Goal: Task Accomplishment & Management: Manage account settings

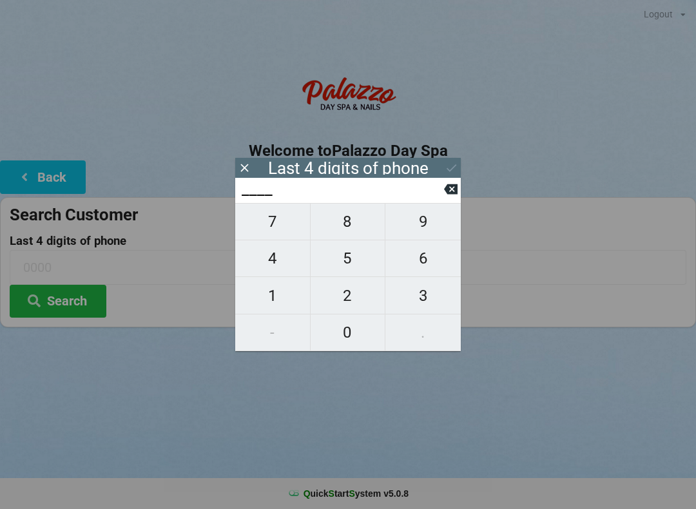
click at [350, 335] on span "0" at bounding box center [347, 332] width 75 height 27
type input "0___"
click at [422, 222] on span "9" at bounding box center [422, 221] width 75 height 27
type input "09__"
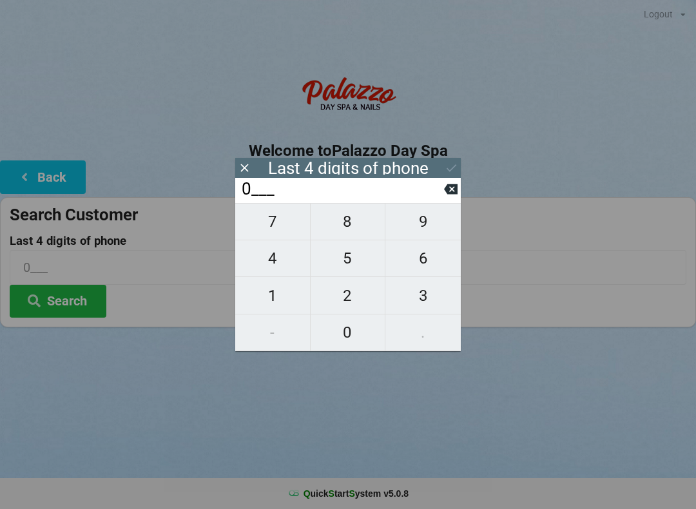
type input "09__"
click at [272, 260] on span "4" at bounding box center [272, 258] width 75 height 27
type input "094_"
click at [424, 226] on span "9" at bounding box center [422, 221] width 75 height 27
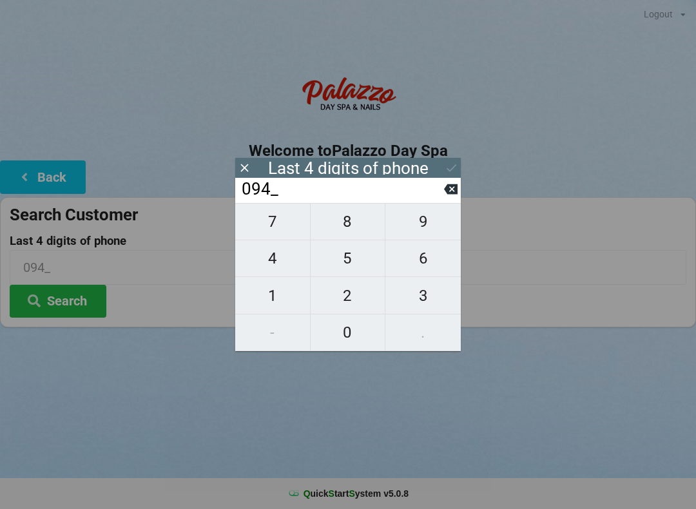
type input "0949"
click at [450, 166] on icon at bounding box center [451, 168] width 14 height 14
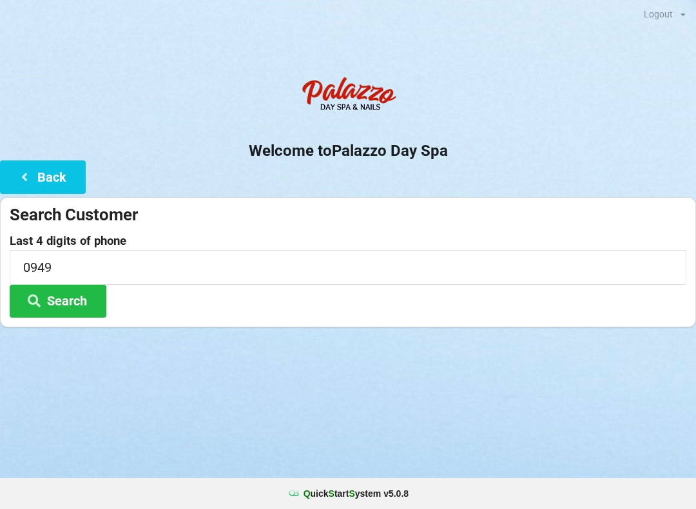
click at [71, 302] on button "Search" at bounding box center [58, 301] width 97 height 33
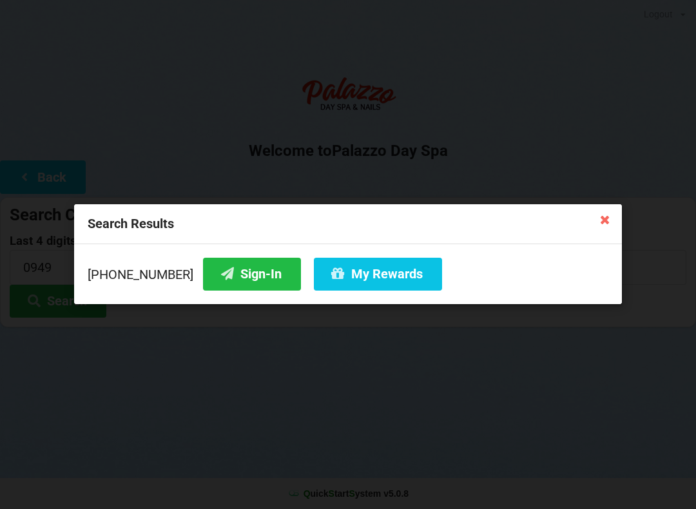
click at [227, 273] on button "Sign-In" at bounding box center [252, 274] width 98 height 33
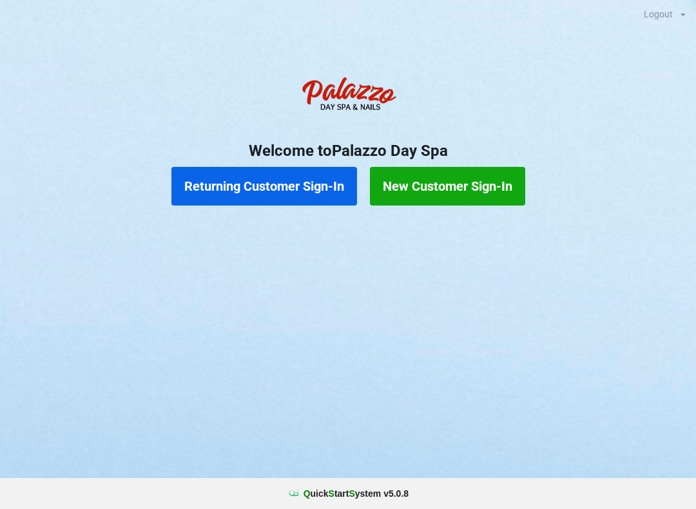
click at [288, 184] on button "Returning Customer Sign-In" at bounding box center [264, 186] width 186 height 39
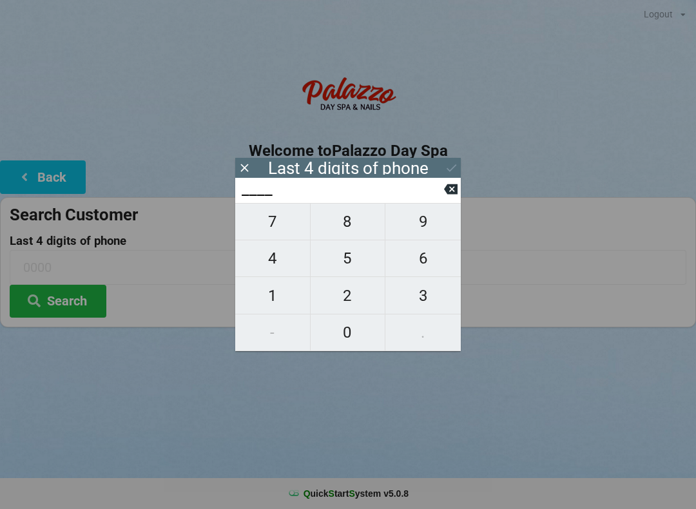
click at [350, 332] on span "0" at bounding box center [347, 332] width 75 height 27
type input "0___"
click at [282, 256] on span "4" at bounding box center [272, 258] width 75 height 27
type input "04__"
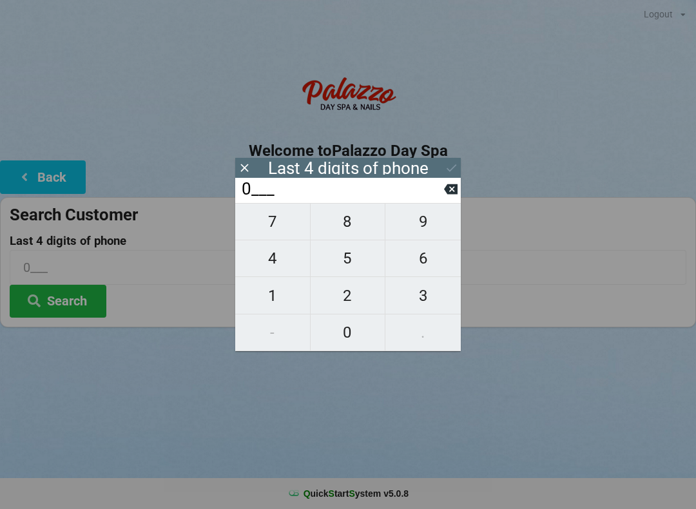
type input "04__"
click at [424, 296] on span "3" at bounding box center [422, 295] width 75 height 27
type input "043_"
click at [283, 222] on span "7" at bounding box center [272, 221] width 75 height 27
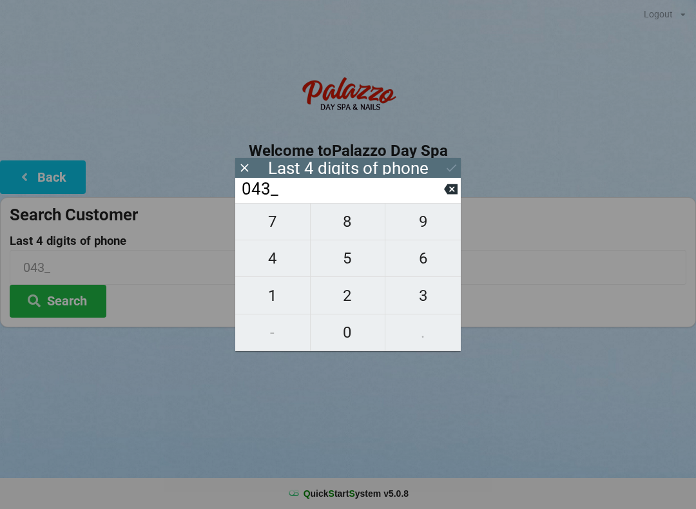
type input "0437"
click at [513, 320] on div "Search Customer Last 4 digits of phone 0437 Search" at bounding box center [348, 262] width 696 height 130
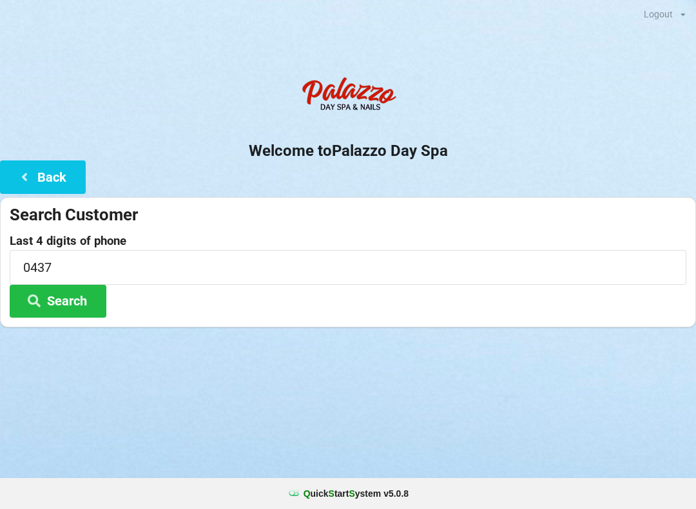
click at [78, 285] on button "Search" at bounding box center [58, 301] width 97 height 33
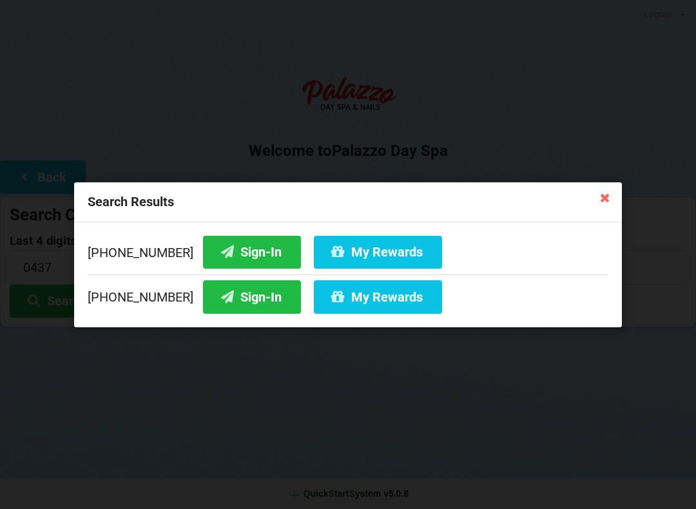
click at [249, 296] on button "Sign-In" at bounding box center [252, 296] width 98 height 33
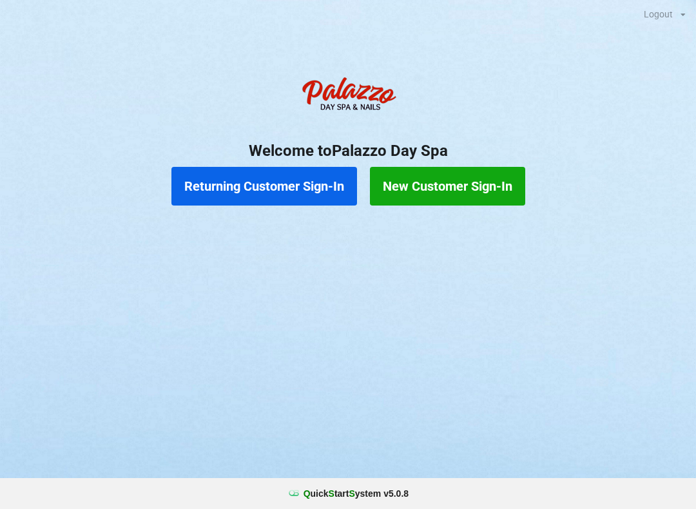
click at [254, 175] on button "Returning Customer Sign-In" at bounding box center [264, 186] width 186 height 39
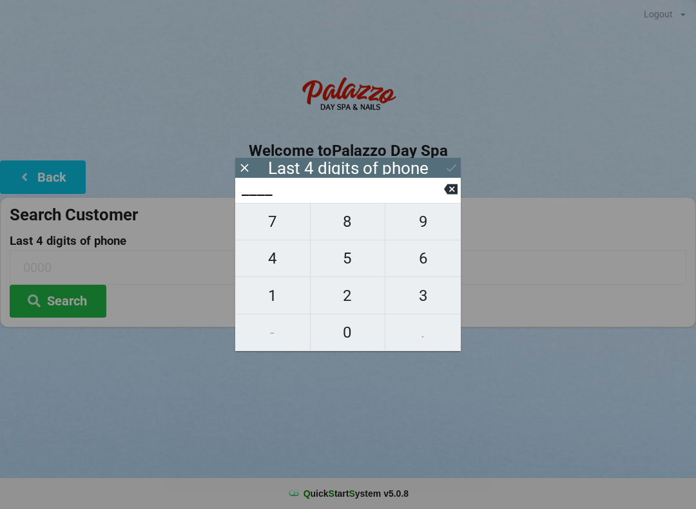
click at [344, 220] on span "8" at bounding box center [347, 221] width 75 height 27
type input "8___"
click at [417, 263] on span "6" at bounding box center [422, 258] width 75 height 27
type input "86__"
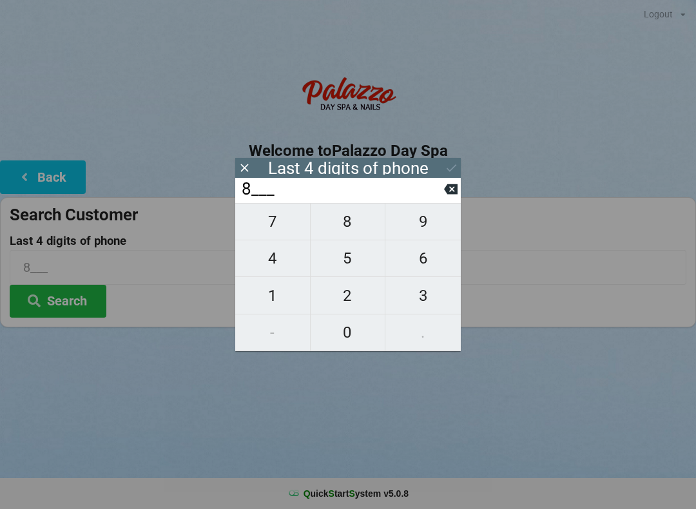
type input "86__"
click at [421, 300] on span "3" at bounding box center [422, 295] width 75 height 27
type input "863_"
click at [338, 296] on span "2" at bounding box center [347, 295] width 75 height 27
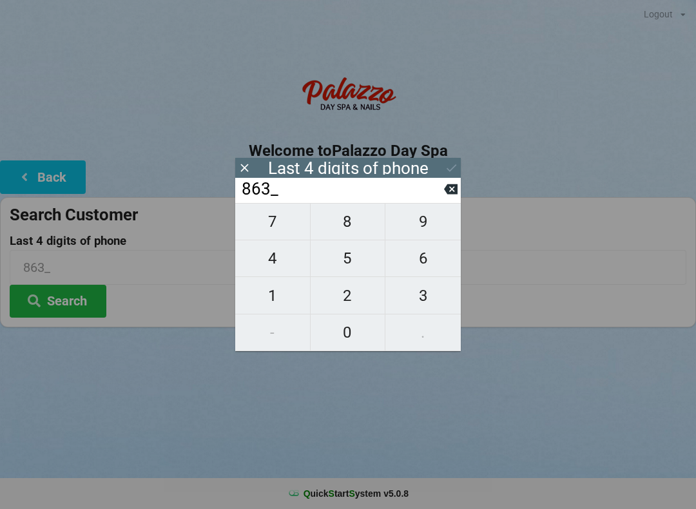
type input "8632"
click at [268, 216] on div "7 8 9 4 5 6 1 2 3 - 0 ." at bounding box center [347, 277] width 225 height 148
click at [448, 195] on icon at bounding box center [451, 189] width 14 height 10
click at [450, 196] on icon at bounding box center [451, 189] width 14 height 14
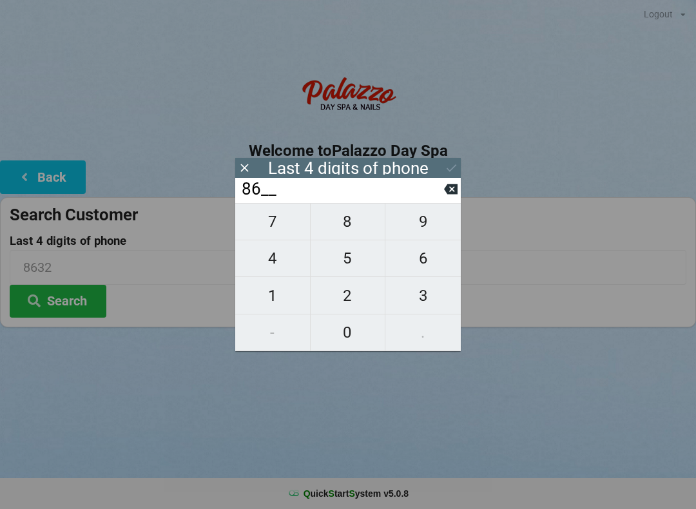
click at [448, 195] on icon at bounding box center [451, 189] width 14 height 10
click at [446, 195] on icon at bounding box center [451, 189] width 14 height 10
click at [346, 327] on span "0" at bounding box center [347, 332] width 75 height 27
type input "0___"
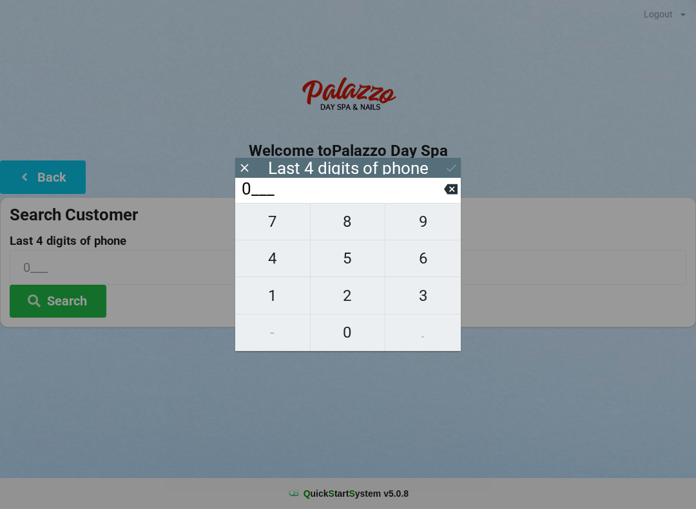
click at [346, 331] on span "0" at bounding box center [347, 332] width 75 height 27
type input "00__"
click at [421, 263] on span "6" at bounding box center [422, 258] width 75 height 27
type input "006_"
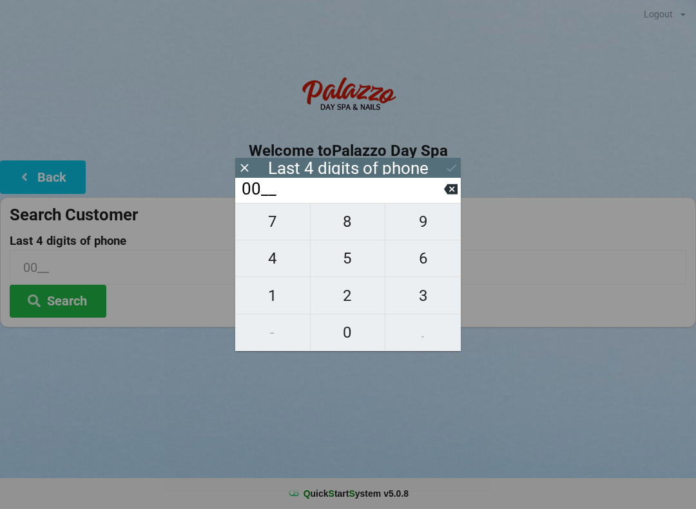
type input "006_"
click at [342, 222] on span "8" at bounding box center [347, 221] width 75 height 27
type input "0068"
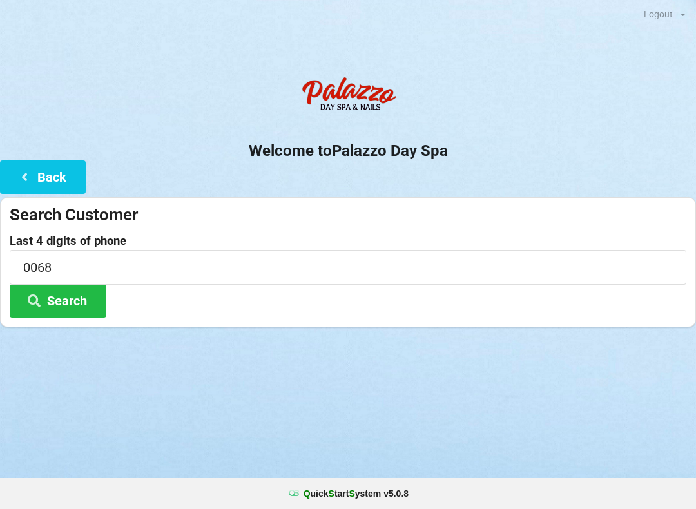
click at [68, 297] on button "Search" at bounding box center [58, 301] width 97 height 33
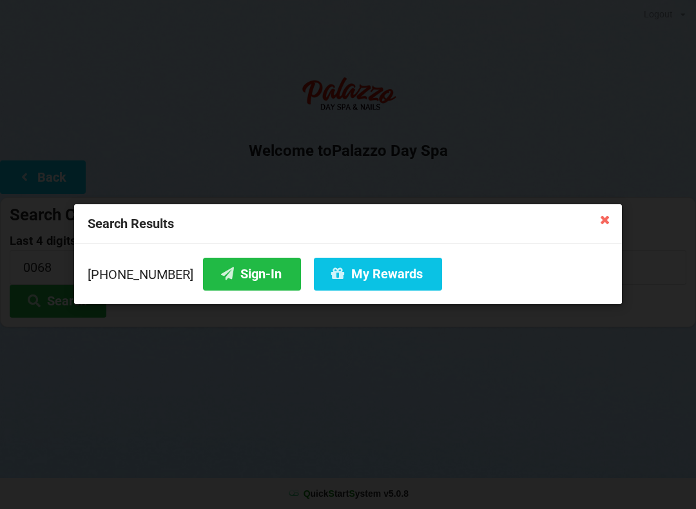
click at [232, 269] on button "Sign-In" at bounding box center [252, 274] width 98 height 33
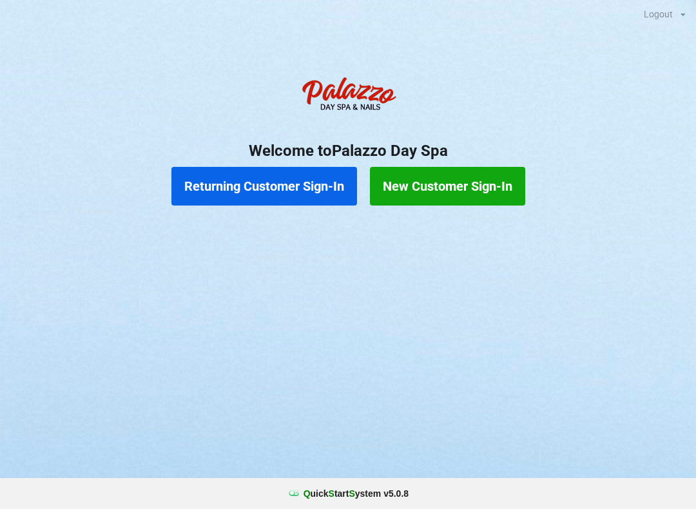
click at [270, 171] on button "Returning Customer Sign-In" at bounding box center [264, 186] width 186 height 39
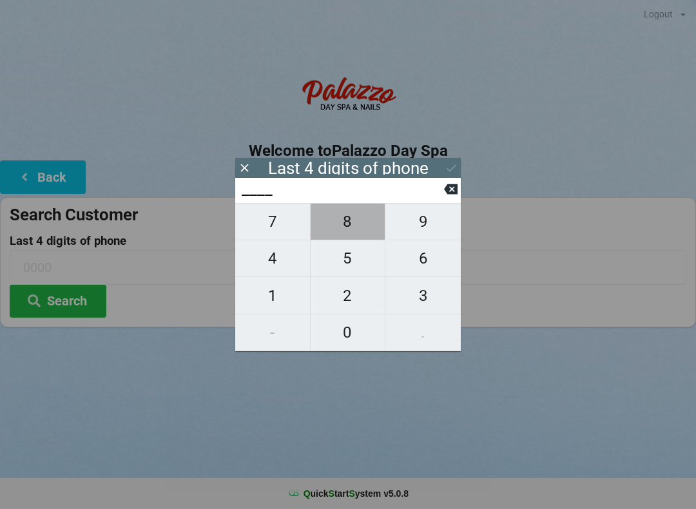
click at [354, 228] on span "8" at bounding box center [347, 221] width 75 height 27
type input "8___"
click at [430, 292] on span "3" at bounding box center [422, 295] width 75 height 27
type input "83__"
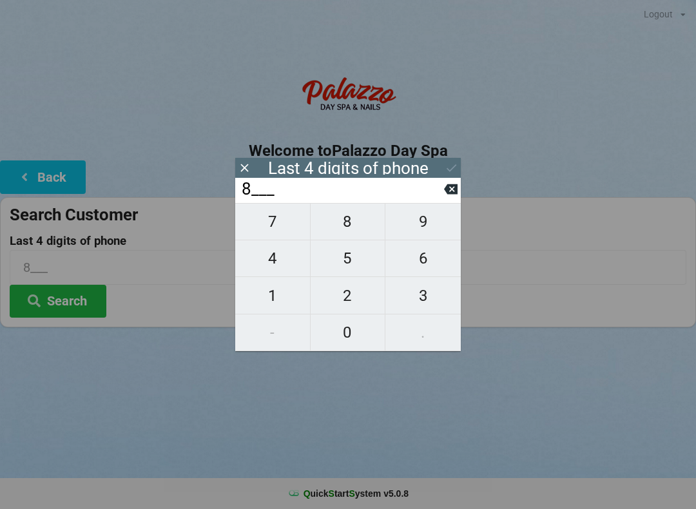
type input "83__"
click at [428, 257] on span "6" at bounding box center [422, 258] width 75 height 27
type input "836_"
click at [426, 255] on span "6" at bounding box center [422, 258] width 75 height 27
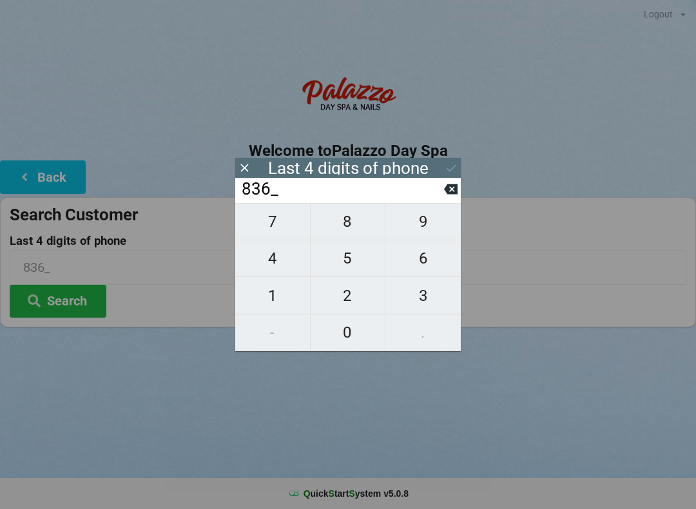
type input "8366"
click at [448, 191] on icon at bounding box center [451, 189] width 14 height 10
click at [440, 256] on span "6" at bounding box center [422, 258] width 75 height 27
type input "8366"
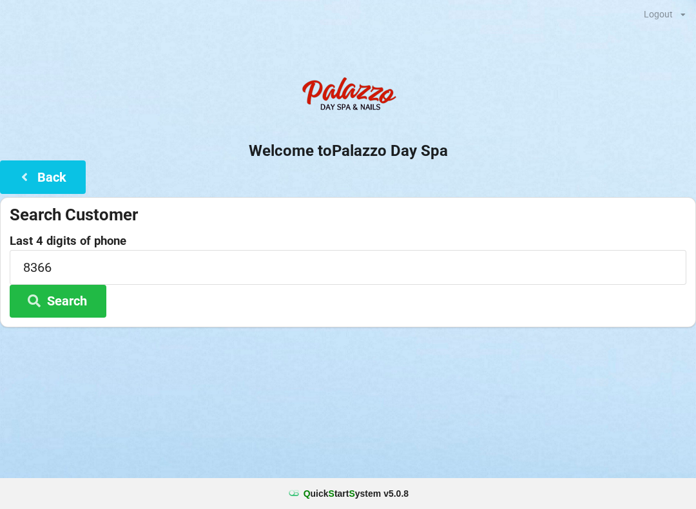
click at [207, 400] on div "Logout Logout Sign-In Welcome to Palazzo Day Spa Back Search Customer Last 4 di…" at bounding box center [348, 254] width 696 height 509
click at [78, 293] on button "Search" at bounding box center [58, 301] width 97 height 33
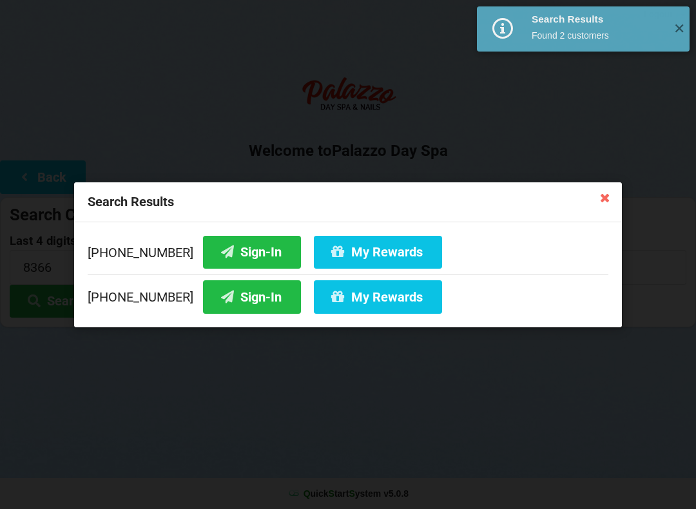
click at [245, 248] on button "Sign-In" at bounding box center [252, 251] width 98 height 33
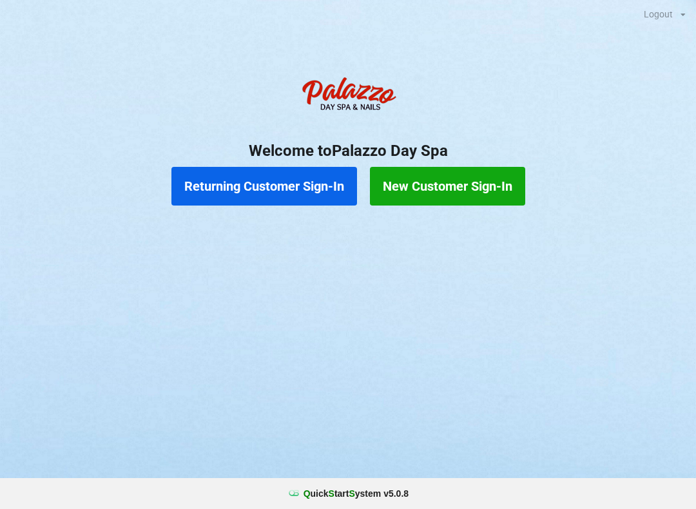
click at [248, 184] on button "Returning Customer Sign-In" at bounding box center [264, 186] width 186 height 39
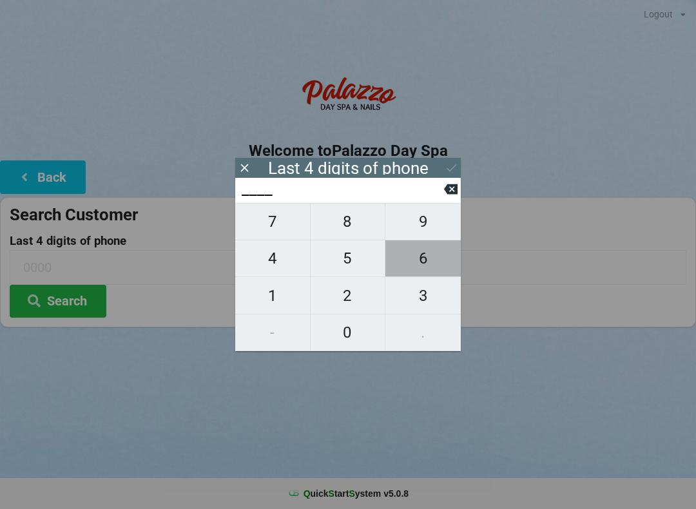
click at [422, 265] on span "6" at bounding box center [422, 258] width 75 height 27
type input "6___"
click at [352, 231] on span "8" at bounding box center [347, 221] width 75 height 27
type input "68__"
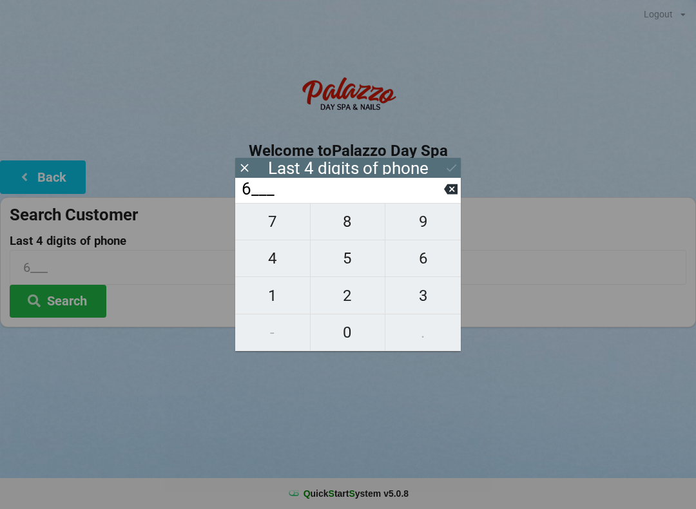
type input "68__"
click at [348, 269] on span "5" at bounding box center [347, 258] width 75 height 27
type input "685_"
click at [417, 305] on span "3" at bounding box center [422, 295] width 75 height 27
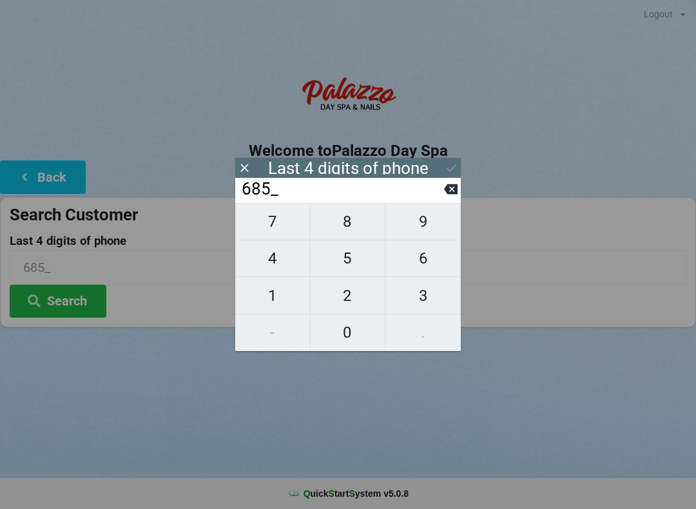
type input "6853"
click at [68, 309] on button "Search" at bounding box center [58, 301] width 97 height 33
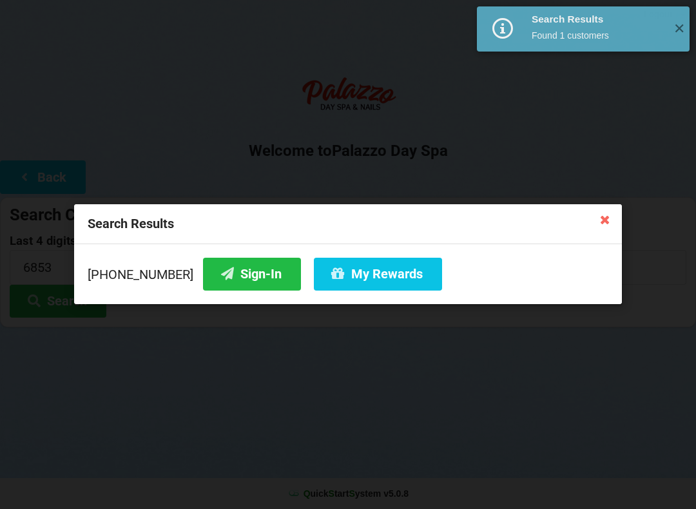
click at [354, 272] on button "My Rewards" at bounding box center [378, 274] width 128 height 33
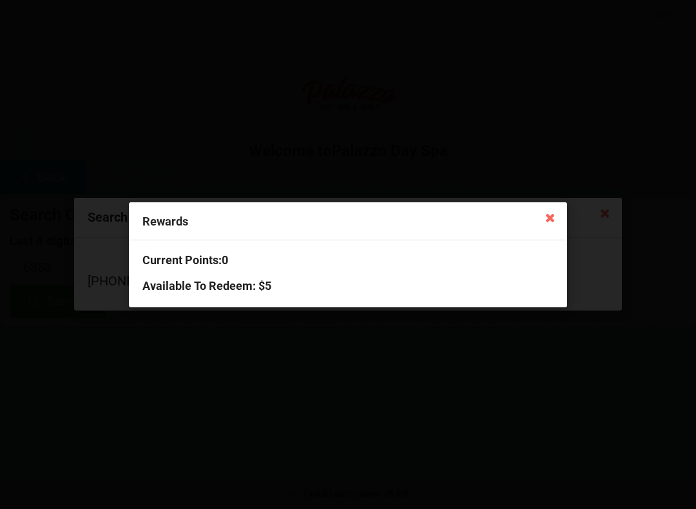
click at [540, 213] on icon at bounding box center [550, 217] width 21 height 21
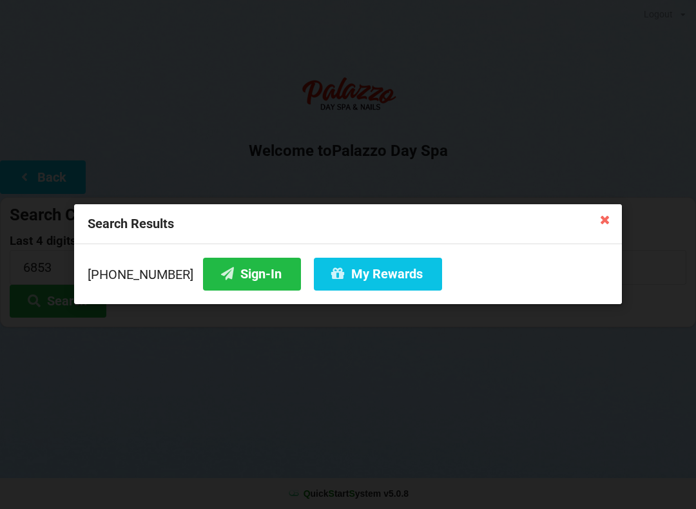
click at [614, 213] on icon at bounding box center [605, 219] width 21 height 21
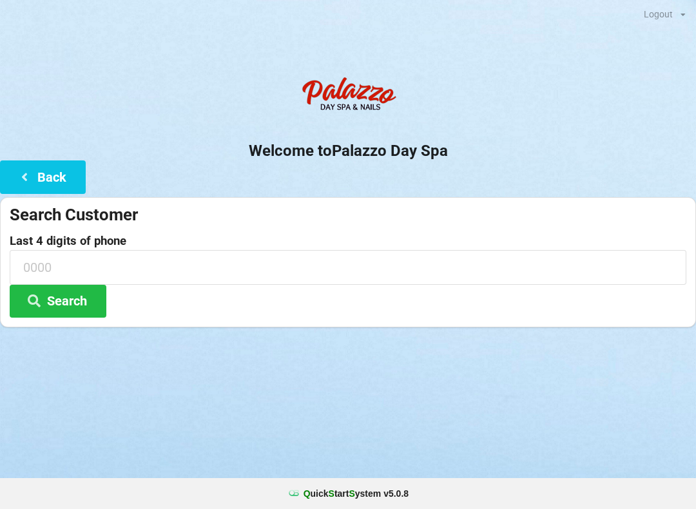
click at [605, 220] on div "Search Customer" at bounding box center [348, 214] width 676 height 21
